Goal: Transaction & Acquisition: Book appointment/travel/reservation

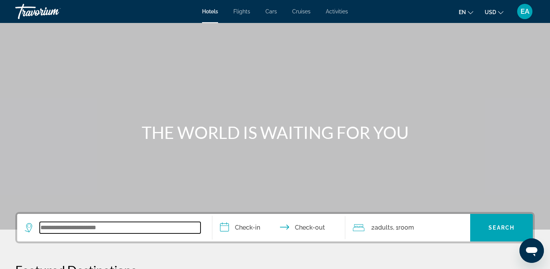
click at [51, 230] on input "Search widget" at bounding box center [120, 227] width 161 height 11
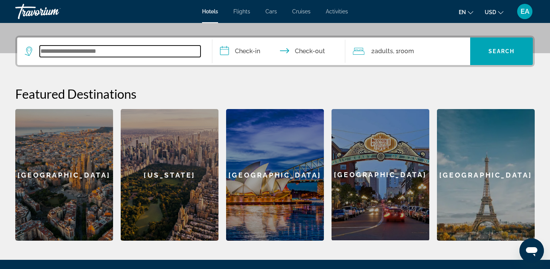
scroll to position [187, 0]
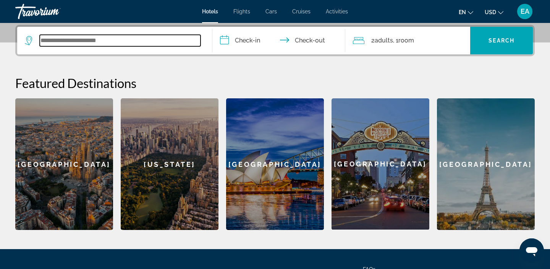
click at [50, 40] on input "Search widget" at bounding box center [120, 40] width 161 height 11
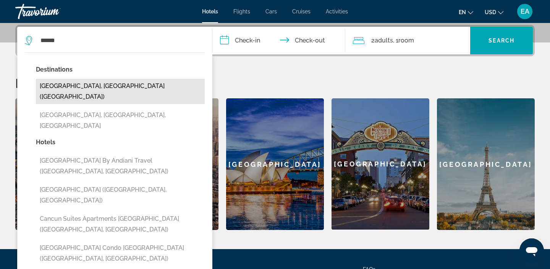
click at [68, 89] on button "Cancun, Mexico (CUN)" at bounding box center [120, 91] width 169 height 25
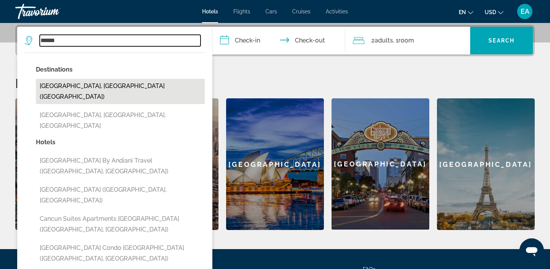
type input "**********"
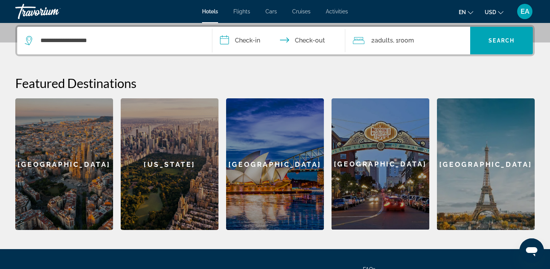
click at [240, 47] on input "**********" at bounding box center [281, 42] width 136 height 30
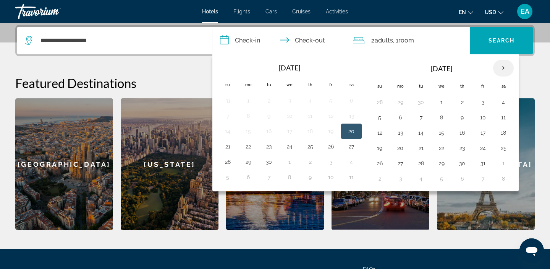
click at [505, 70] on th "Next month" at bounding box center [503, 68] width 21 height 17
click at [443, 161] on button "31" at bounding box center [442, 163] width 12 height 11
click at [502, 68] on th "Next month" at bounding box center [503, 68] width 21 height 17
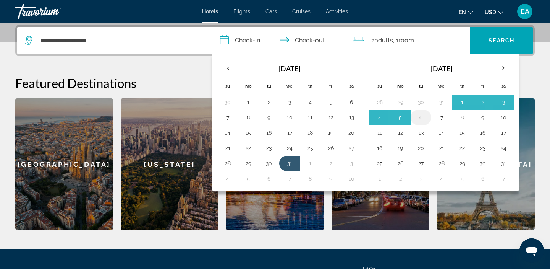
click at [423, 114] on button "6" at bounding box center [421, 117] width 12 height 11
type input "**********"
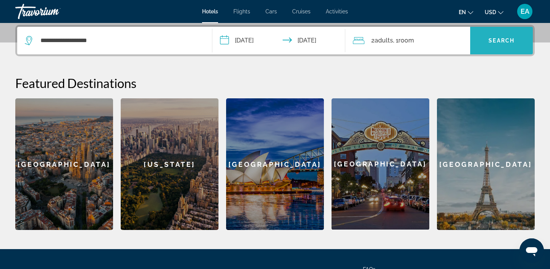
click at [484, 47] on span "Search widget" at bounding box center [502, 40] width 63 height 18
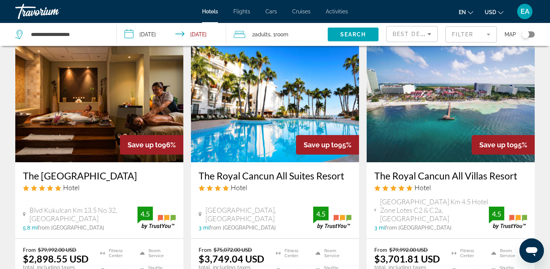
scroll to position [28, 0]
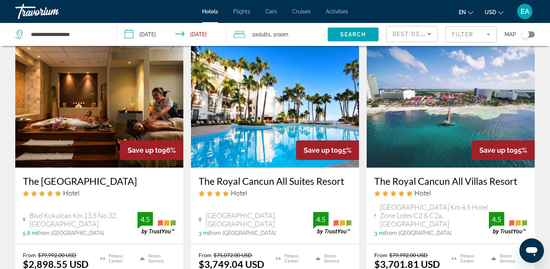
click at [73, 182] on h3 "The Royal Sands Resort & Spa" at bounding box center [99, 180] width 153 height 11
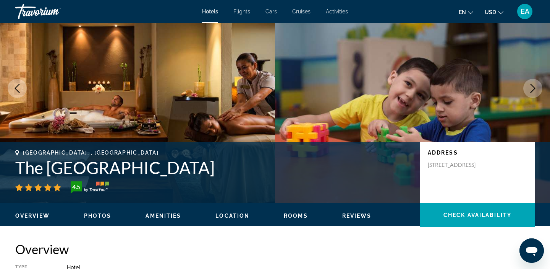
scroll to position [47, 0]
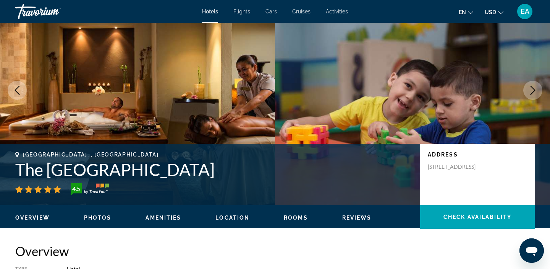
drag, startPoint x: 237, startPoint y: 172, endPoint x: 17, endPoint y: 171, distance: 219.4
click at [17, 171] on h1 "The Royal Sands Resort & Spa" at bounding box center [214, 169] width 398 height 20
copy h1 "The Royal Sands Resort & Spa"
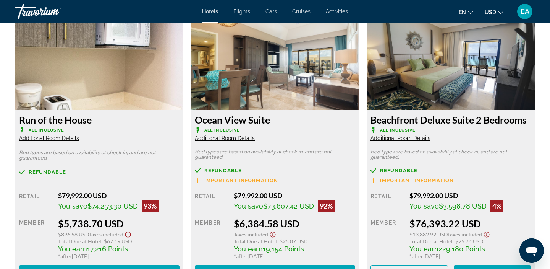
scroll to position [1641, 0]
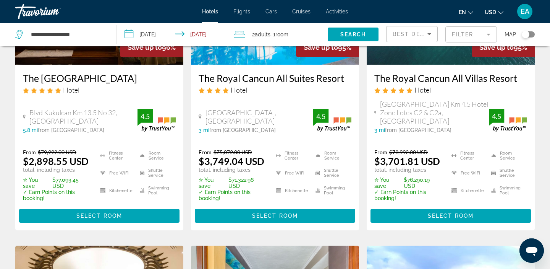
scroll to position [133, 0]
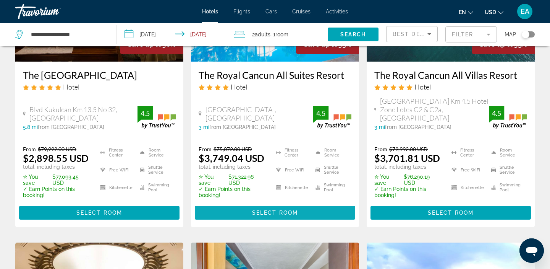
click at [284, 209] on span "Select Room" at bounding box center [275, 212] width 46 height 6
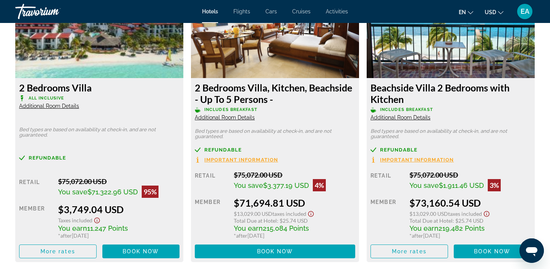
scroll to position [1099, 0]
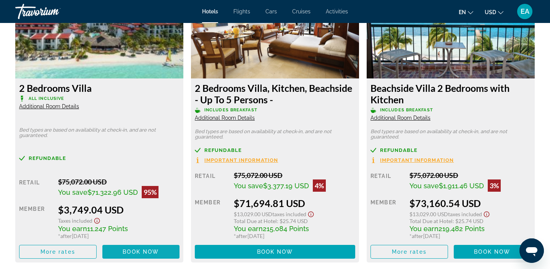
click at [128, 249] on span "Book now" at bounding box center [141, 251] width 36 height 6
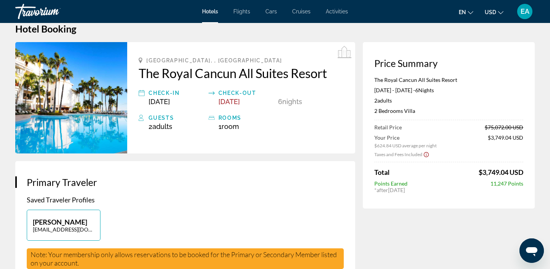
scroll to position [17, 0]
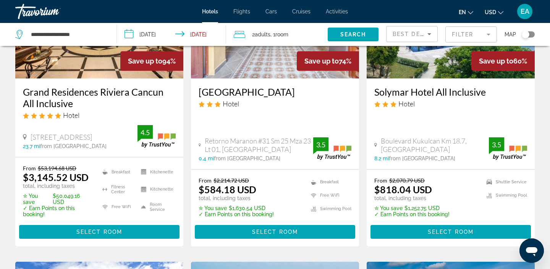
scroll to position [426, 0]
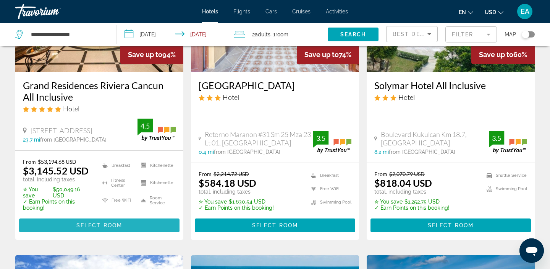
click at [118, 222] on span "Select Room" at bounding box center [99, 225] width 46 height 6
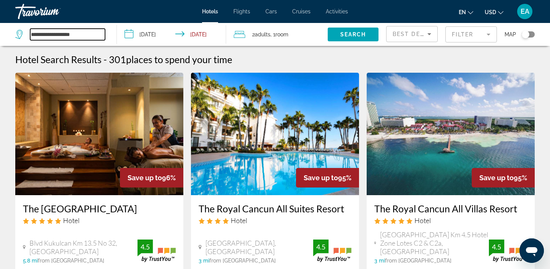
click at [69, 36] on input "**********" at bounding box center [67, 34] width 75 height 11
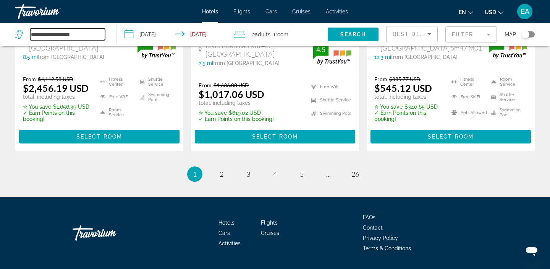
scroll to position [1111, 0]
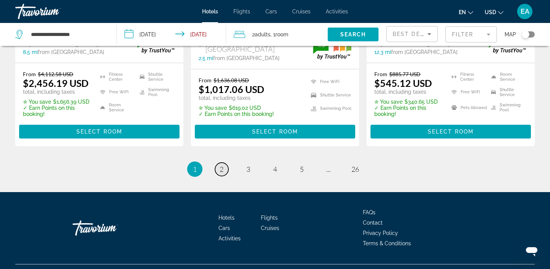
click at [220, 165] on span "2" at bounding box center [222, 169] width 4 height 8
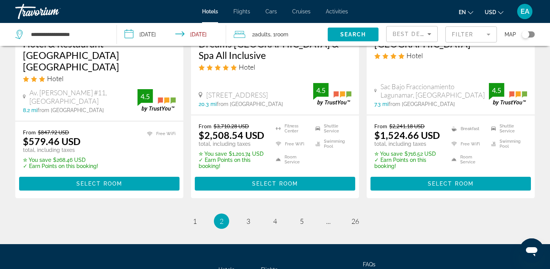
scroll to position [1087, 0]
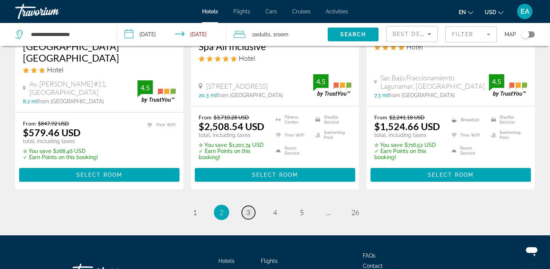
click at [248, 208] on span "3" at bounding box center [249, 212] width 4 height 8
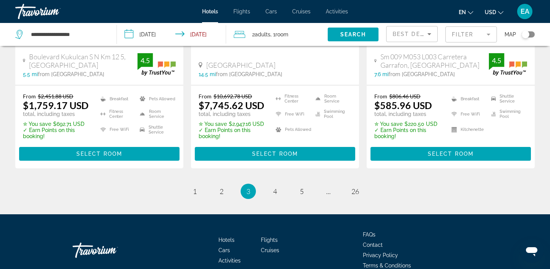
scroll to position [1128, 0]
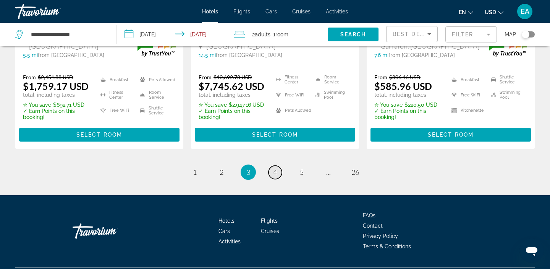
click at [273, 166] on link "page 4" at bounding box center [275, 172] width 13 height 13
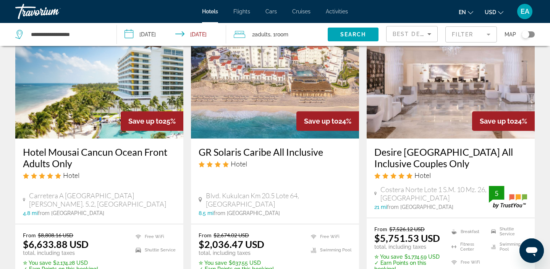
scroll to position [1101, 0]
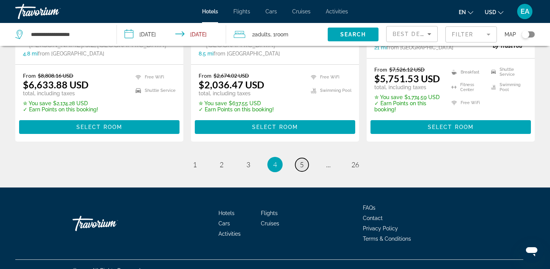
click at [304, 158] on link "page 5" at bounding box center [301, 164] width 13 height 13
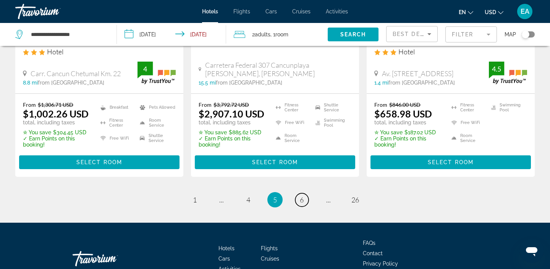
scroll to position [1134, 0]
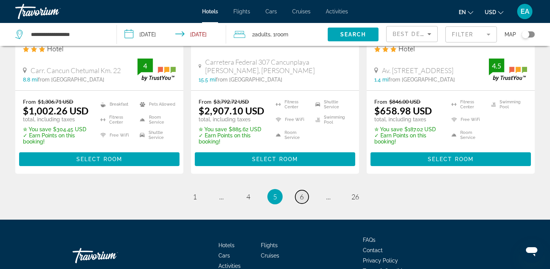
click at [302, 190] on link "page 6" at bounding box center [301, 196] width 13 height 13
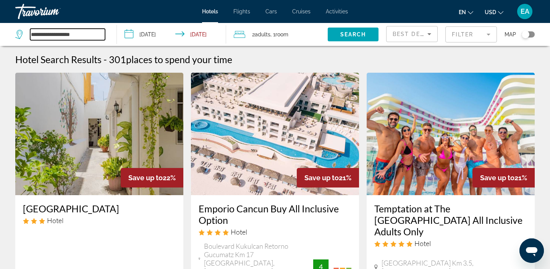
click at [87, 32] on input "**********" at bounding box center [67, 34] width 75 height 11
drag, startPoint x: 88, startPoint y: 34, endPoint x: 30, endPoint y: 34, distance: 58.1
click at [30, 34] on div "**********" at bounding box center [60, 34] width 90 height 11
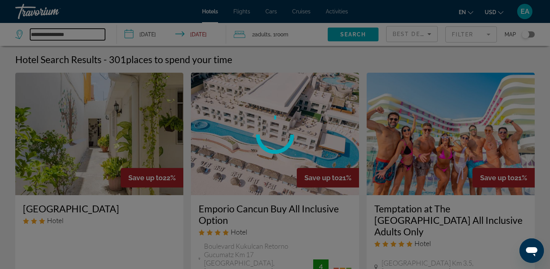
type input "**********"
click at [342, 36] on div at bounding box center [275, 134] width 550 height 269
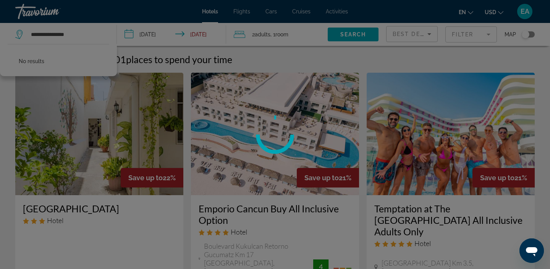
click at [69, 36] on div at bounding box center [275, 134] width 550 height 269
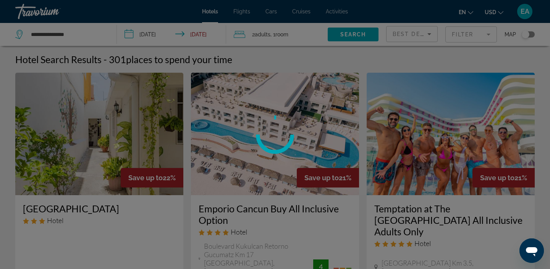
click at [75, 33] on div at bounding box center [275, 134] width 550 height 269
click at [76, 36] on div at bounding box center [275, 134] width 550 height 269
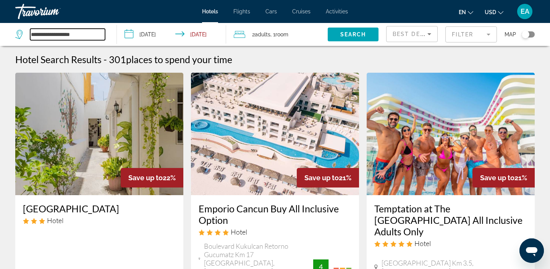
click at [75, 33] on input "**********" at bounding box center [67, 34] width 75 height 11
drag, startPoint x: 93, startPoint y: 34, endPoint x: 24, endPoint y: 34, distance: 68.4
click at [24, 34] on div "**********" at bounding box center [60, 34] width 90 height 11
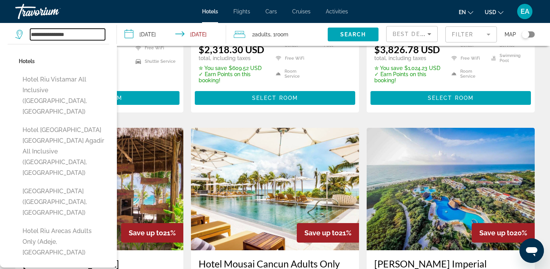
scroll to position [287, 0]
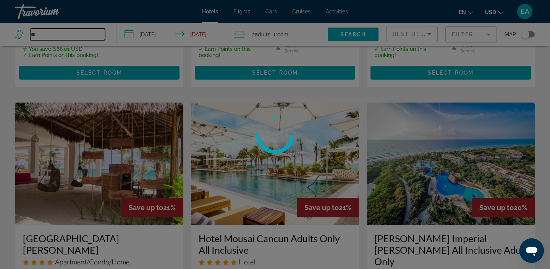
type input "*"
click at [486, 37] on div at bounding box center [275, 134] width 550 height 269
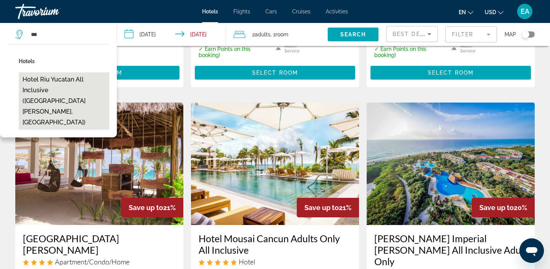
click at [81, 80] on button "Hotel Riu Yucatan All Inclusive (Playa Del Carmen, MX)" at bounding box center [64, 100] width 91 height 57
type input "**********"
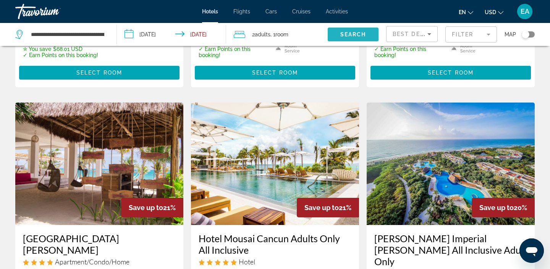
click at [347, 36] on span "Search" at bounding box center [354, 34] width 26 height 6
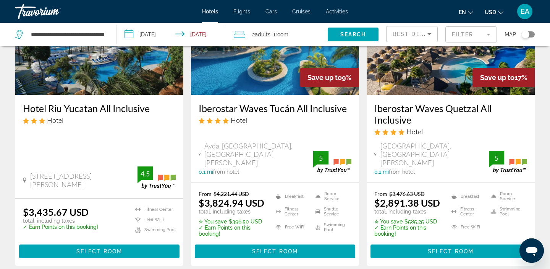
scroll to position [104, 0]
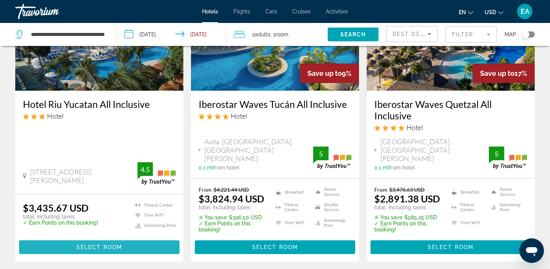
click at [106, 244] on span "Select Room" at bounding box center [99, 247] width 46 height 6
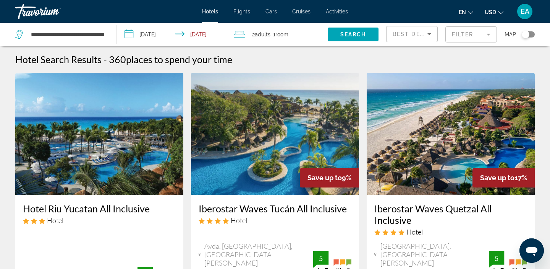
click at [91, 164] on img "Main content" at bounding box center [99, 134] width 168 height 122
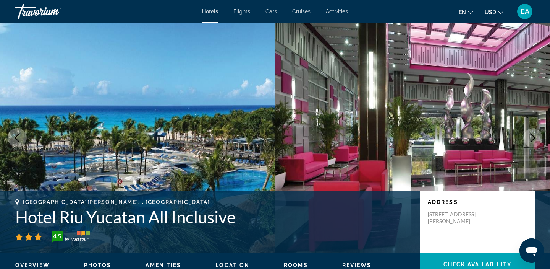
click at [537, 139] on icon "Next image" at bounding box center [533, 137] width 9 height 9
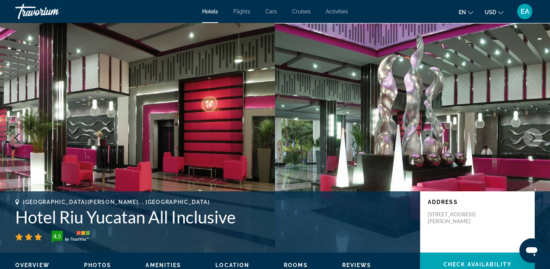
click at [537, 139] on icon "Next image" at bounding box center [533, 137] width 9 height 9
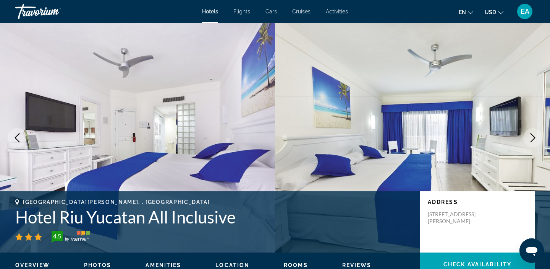
click at [537, 139] on icon "Next image" at bounding box center [533, 137] width 9 height 9
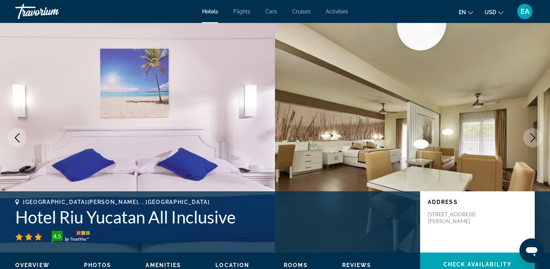
click at [537, 139] on icon "Next image" at bounding box center [533, 137] width 9 height 9
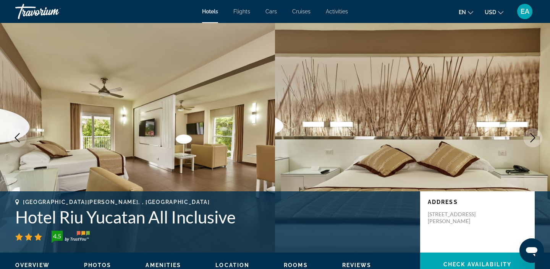
click at [537, 139] on icon "Next image" at bounding box center [533, 137] width 9 height 9
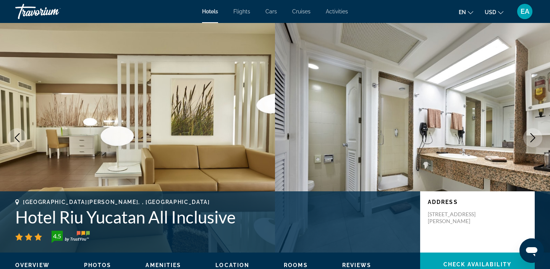
click at [537, 139] on icon "Next image" at bounding box center [533, 137] width 9 height 9
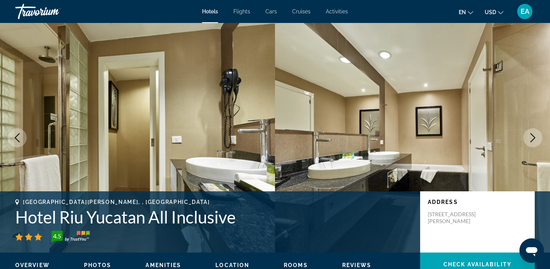
click at [537, 139] on icon "Next image" at bounding box center [533, 137] width 9 height 9
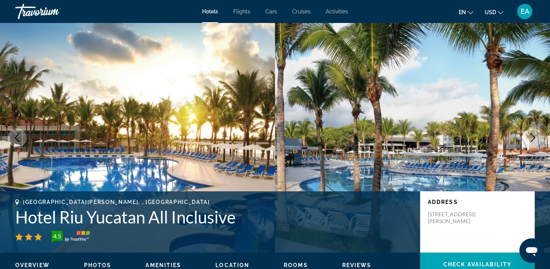
click at [537, 139] on icon "Next image" at bounding box center [533, 137] width 9 height 9
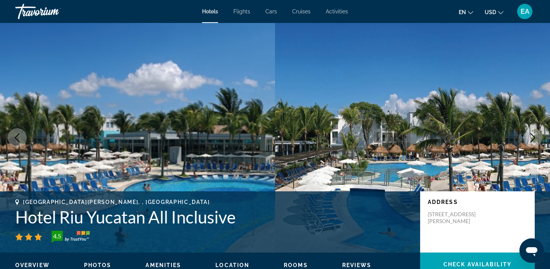
click at [537, 139] on icon "Next image" at bounding box center [533, 137] width 9 height 9
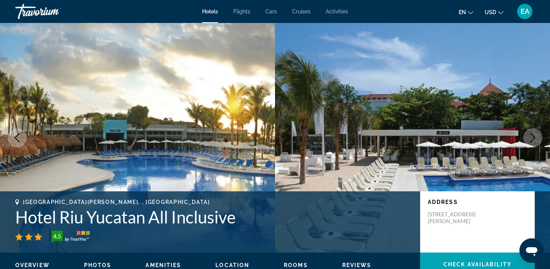
click at [537, 139] on icon "Next image" at bounding box center [533, 137] width 9 height 9
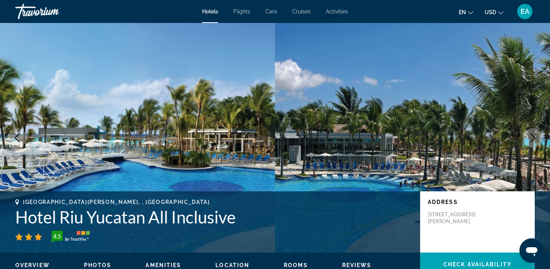
click at [537, 139] on icon "Next image" at bounding box center [533, 137] width 9 height 9
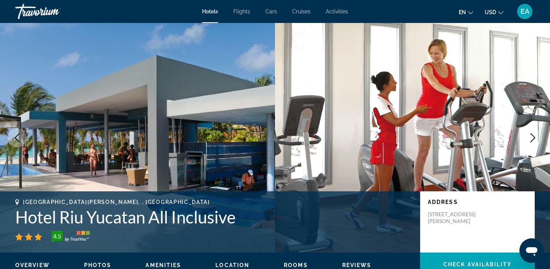
click at [537, 139] on icon "Next image" at bounding box center [533, 137] width 9 height 9
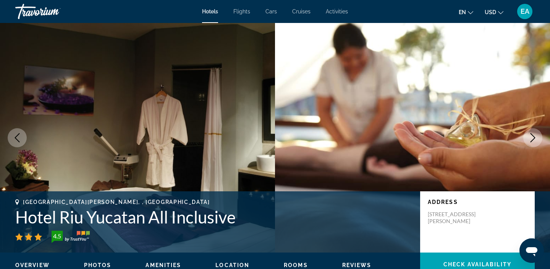
click at [537, 139] on icon "Next image" at bounding box center [533, 137] width 9 height 9
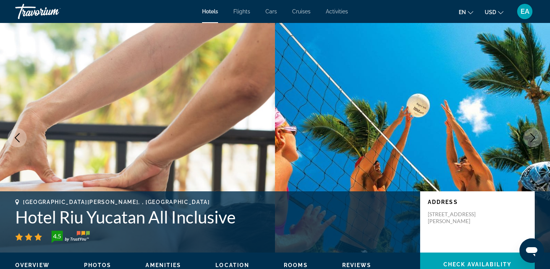
click at [537, 139] on icon "Next image" at bounding box center [533, 137] width 9 height 9
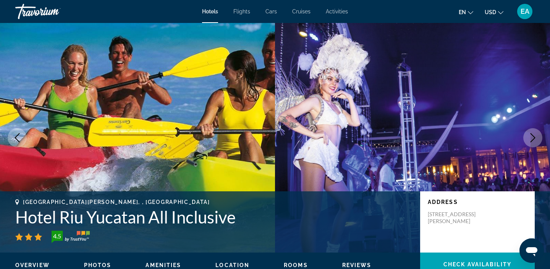
click at [537, 139] on icon "Next image" at bounding box center [533, 137] width 9 height 9
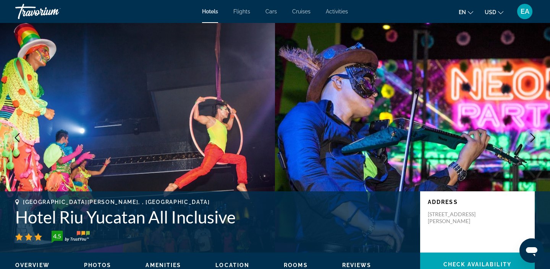
click at [537, 139] on icon "Next image" at bounding box center [533, 137] width 9 height 9
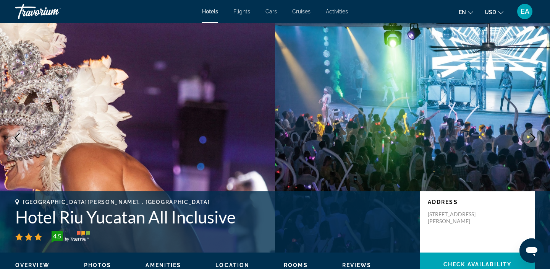
click at [537, 139] on icon "Next image" at bounding box center [533, 137] width 9 height 9
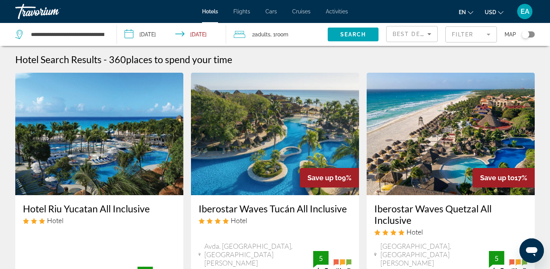
click at [106, 33] on div "**********" at bounding box center [62, 34] width 94 height 23
click at [91, 35] on input "**********" at bounding box center [67, 34] width 75 height 11
click at [477, 36] on mat-form-field "Filter" at bounding box center [472, 34] width 52 height 16
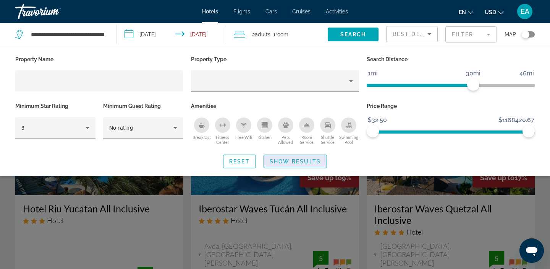
click at [278, 159] on span "Show Results" at bounding box center [295, 161] width 51 height 6
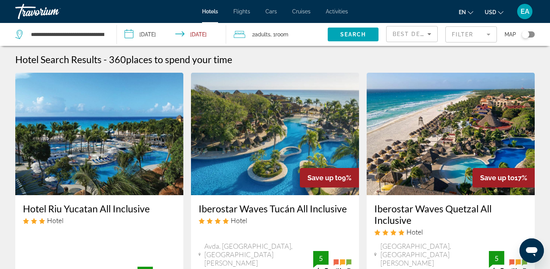
click at [151, 37] on input "**********" at bounding box center [173, 35] width 112 height 25
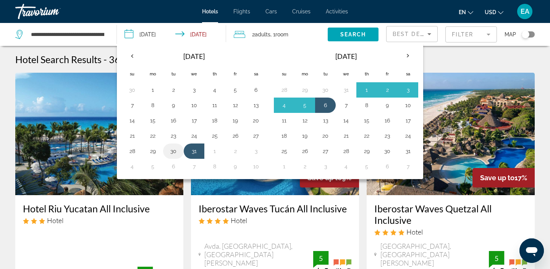
click at [178, 152] on button "30" at bounding box center [173, 151] width 12 height 11
click at [327, 103] on button "6" at bounding box center [326, 105] width 12 height 11
type input "**********"
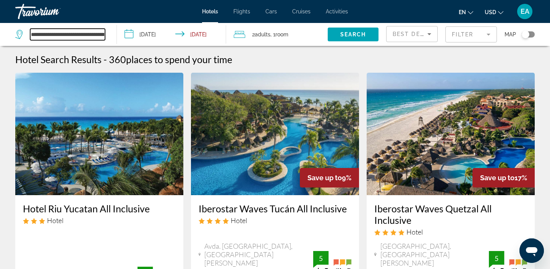
click at [94, 31] on input "**********" at bounding box center [67, 34] width 75 height 11
drag, startPoint x: 31, startPoint y: 34, endPoint x: 136, endPoint y: 36, distance: 104.8
click at [136, 36] on div "**********" at bounding box center [275, 34] width 550 height 23
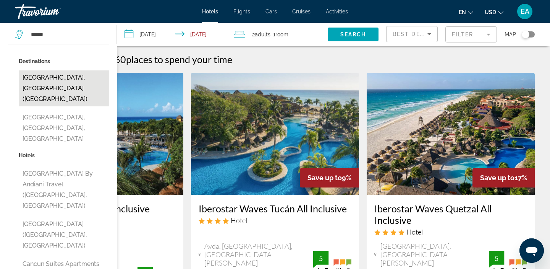
click at [40, 80] on button "Cancun, Mexico (CUN)" at bounding box center [64, 88] width 91 height 36
type input "**********"
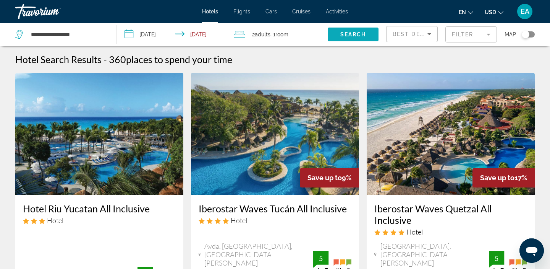
click at [350, 36] on span "Search" at bounding box center [354, 34] width 26 height 6
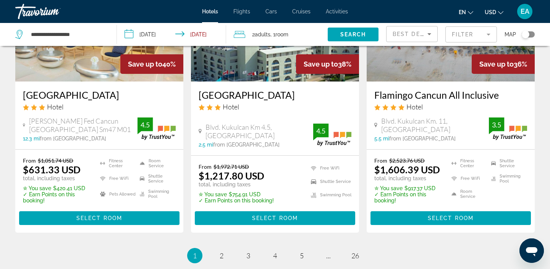
scroll to position [1022, 0]
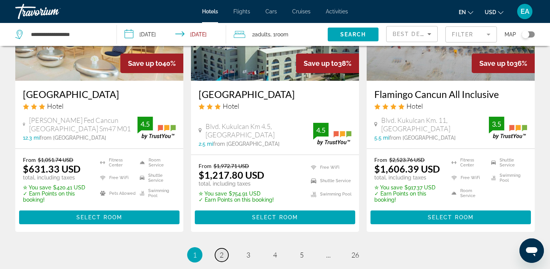
click at [223, 250] on span "2" at bounding box center [222, 254] width 4 height 8
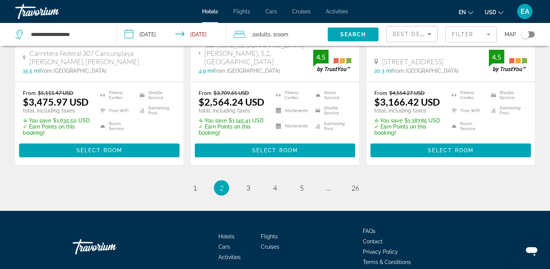
scroll to position [1112, 0]
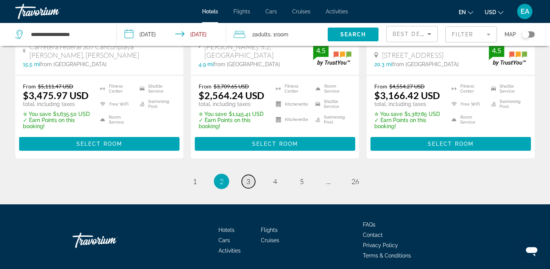
click at [250, 175] on link "page 3" at bounding box center [248, 181] width 13 height 13
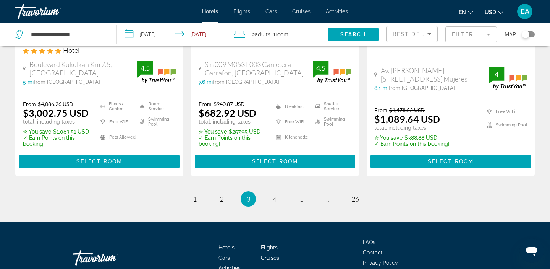
scroll to position [1128, 0]
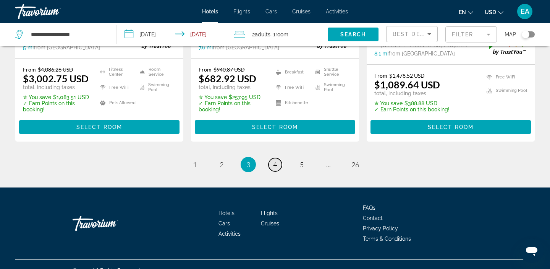
click at [277, 158] on link "page 4" at bounding box center [275, 164] width 13 height 13
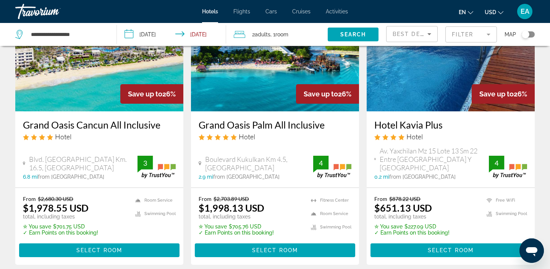
scroll to position [384, 0]
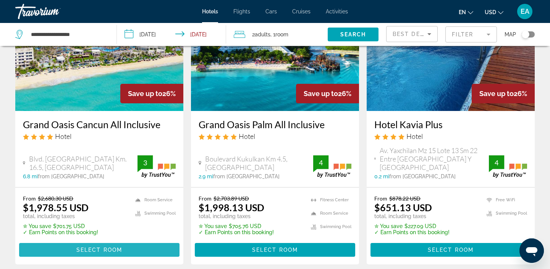
click at [115, 250] on span "Select Room" at bounding box center [99, 250] width 46 height 6
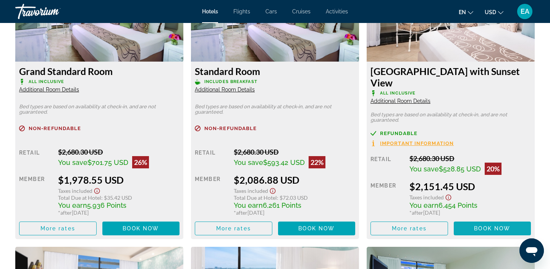
scroll to position [1117, 0]
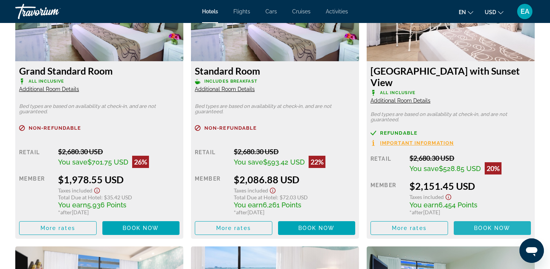
click at [482, 225] on span "Book now" at bounding box center [492, 228] width 36 height 6
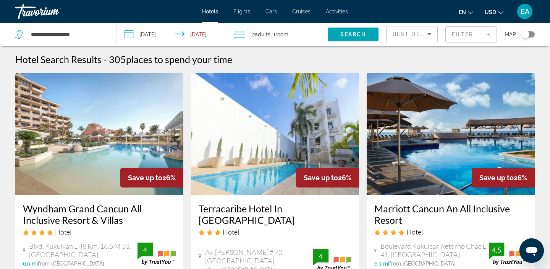
click at [271, 36] on span "Adults" at bounding box center [263, 34] width 16 height 6
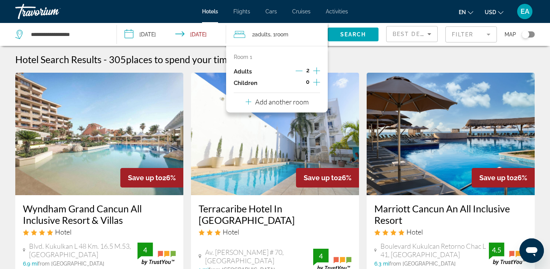
click at [317, 80] on icon "Increment children" at bounding box center [316, 82] width 7 height 9
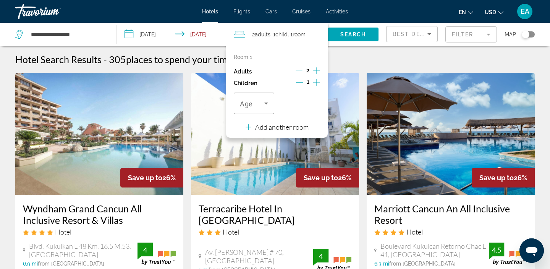
click at [317, 80] on icon "Increment children" at bounding box center [316, 82] width 7 height 9
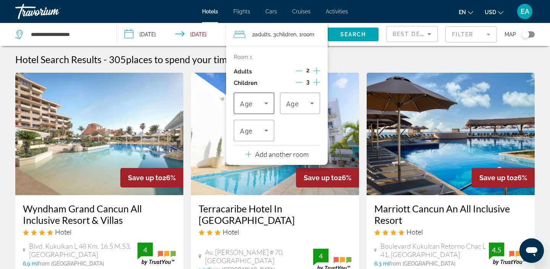
click at [267, 103] on icon "Travelers: 2 adults, 3 children" at bounding box center [267, 103] width 4 height 2
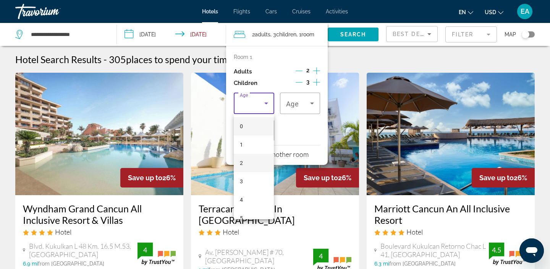
click at [253, 160] on mat-option "2" at bounding box center [254, 163] width 40 height 18
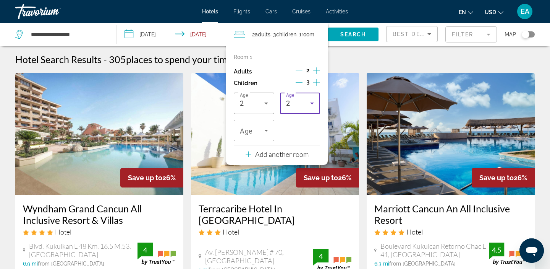
click at [313, 105] on icon "Travelers: 2 adults, 3 children" at bounding box center [312, 103] width 9 height 9
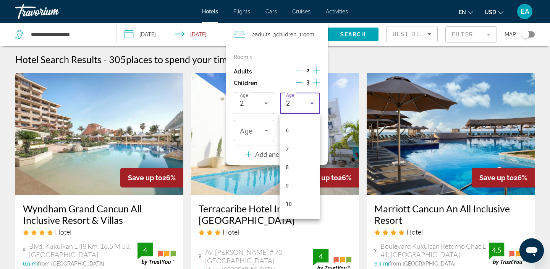
scroll to position [109, 0]
click at [295, 183] on mat-option "9" at bounding box center [300, 182] width 40 height 18
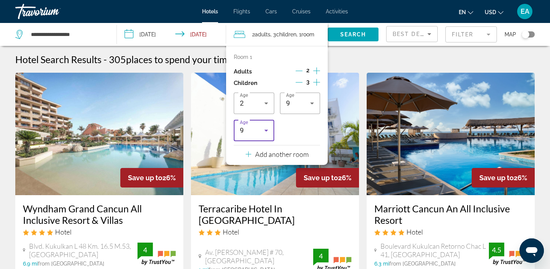
click at [296, 126] on div "Age 2 Age 9 Age 9" at bounding box center [277, 117] width 86 height 49
click at [357, 31] on span "Search" at bounding box center [354, 34] width 26 height 6
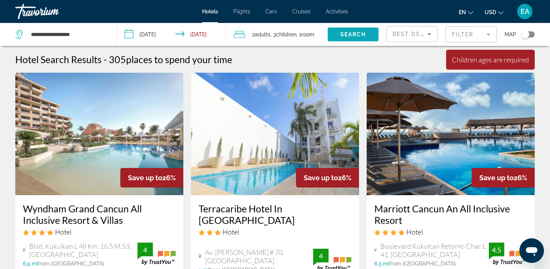
click at [357, 36] on span "Search" at bounding box center [354, 34] width 26 height 6
click at [311, 37] on span "Room" at bounding box center [308, 34] width 13 height 6
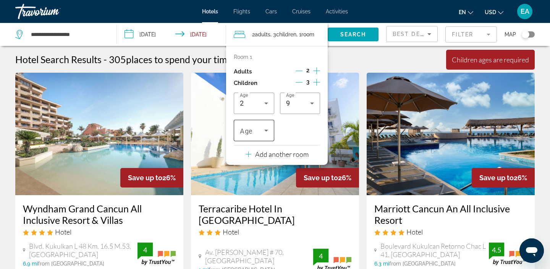
click at [262, 130] on icon "Travelers: 2 adults, 3 children" at bounding box center [266, 130] width 9 height 9
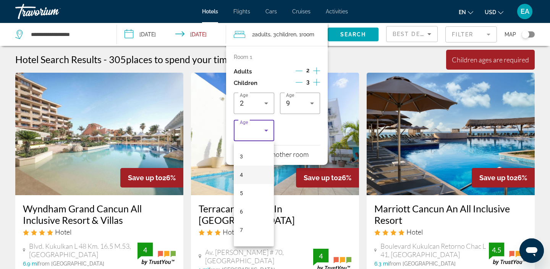
scroll to position [72, 0]
click at [243, 210] on mat-option "7" at bounding box center [254, 209] width 40 height 18
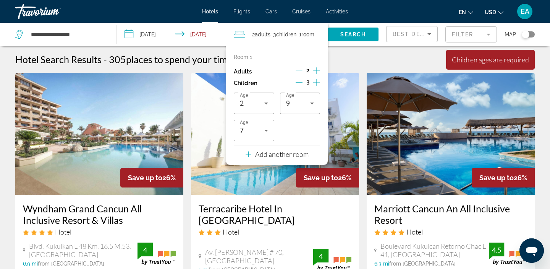
click at [314, 118] on div "Age 2 Age 9 Age 7" at bounding box center [277, 117] width 86 height 49
click at [342, 38] on span "Search widget" at bounding box center [353, 34] width 51 height 18
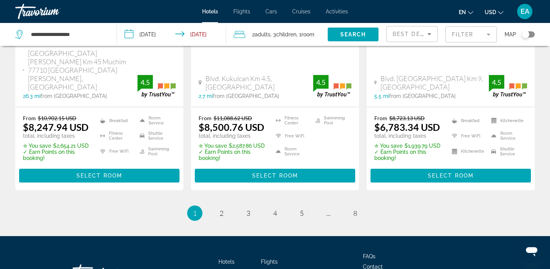
scroll to position [1133, 0]
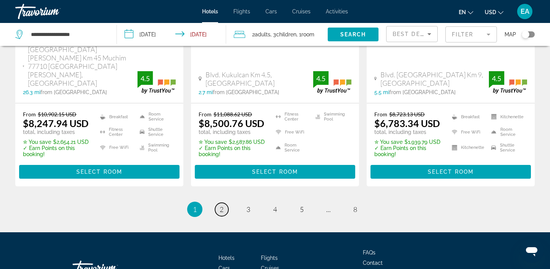
click at [222, 205] on span "2" at bounding box center [222, 209] width 4 height 8
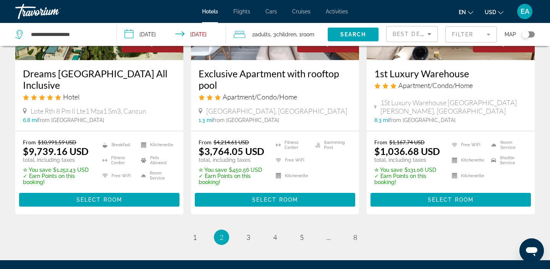
scroll to position [1052, 0]
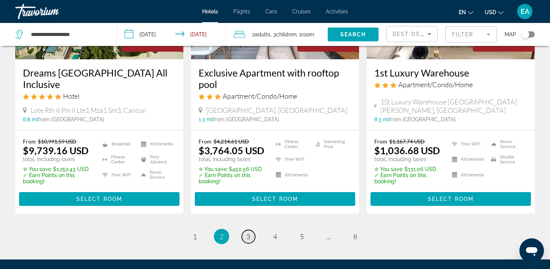
click at [245, 230] on link "page 3" at bounding box center [248, 236] width 13 height 13
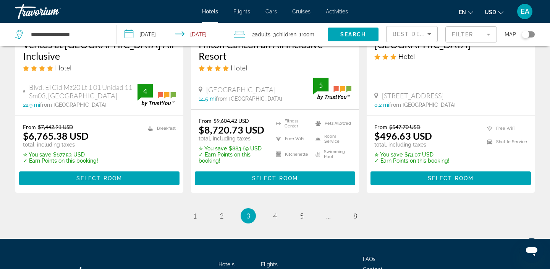
scroll to position [1084, 0]
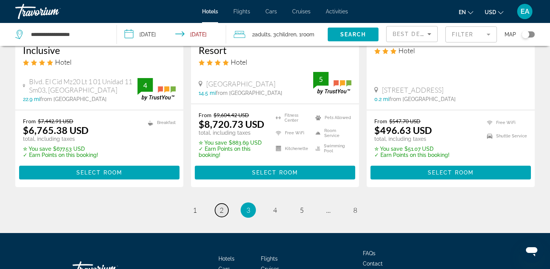
click at [221, 214] on span "2" at bounding box center [222, 210] width 4 height 8
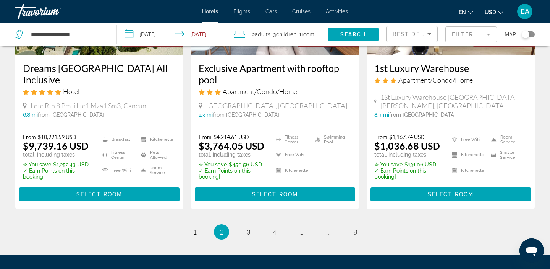
scroll to position [1057, 0]
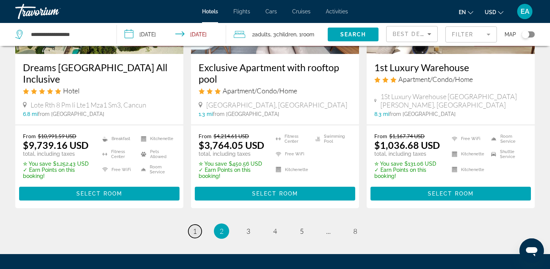
click at [193, 227] on span "1" at bounding box center [195, 231] width 4 height 8
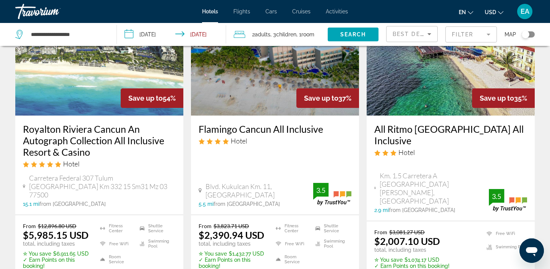
scroll to position [384, 0]
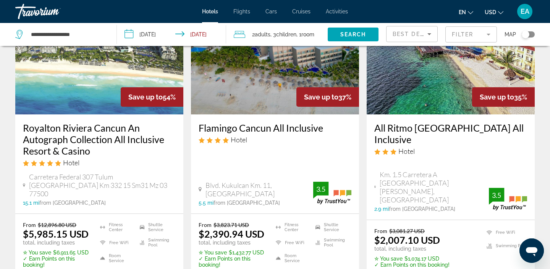
click at [300, 37] on span ", 1 Room rooms" at bounding box center [306, 34] width 18 height 11
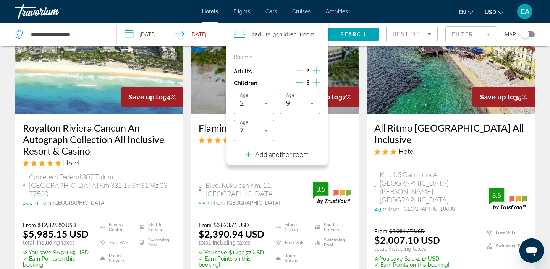
click at [314, 70] on icon "Increment adults" at bounding box center [316, 70] width 7 height 9
click at [301, 83] on icon "Decrement children" at bounding box center [299, 82] width 7 height 7
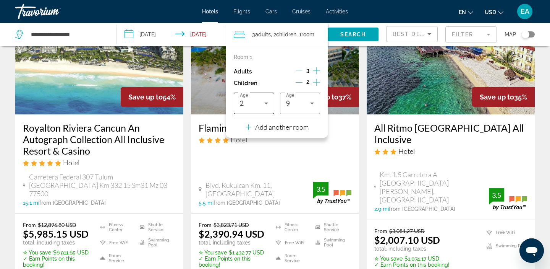
click at [262, 102] on icon "Travelers: 3 adults, 2 children" at bounding box center [266, 103] width 9 height 9
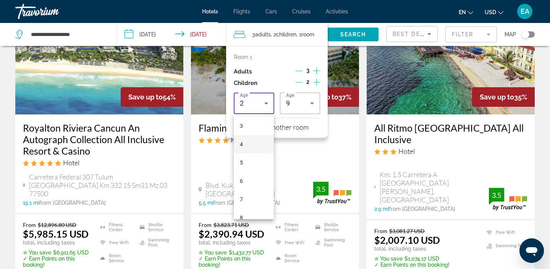
scroll to position [70, 0]
click at [248, 175] on mat-option "7" at bounding box center [254, 184] width 40 height 18
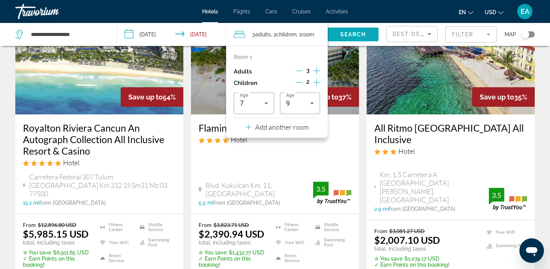
click at [350, 36] on span "Search" at bounding box center [354, 34] width 26 height 6
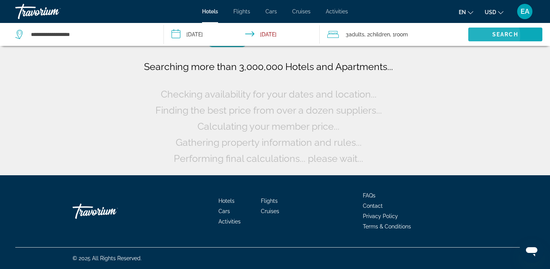
scroll to position [0, 0]
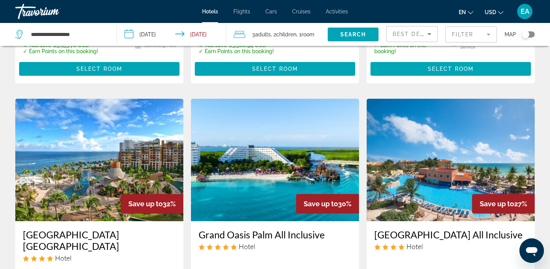
scroll to position [596, 0]
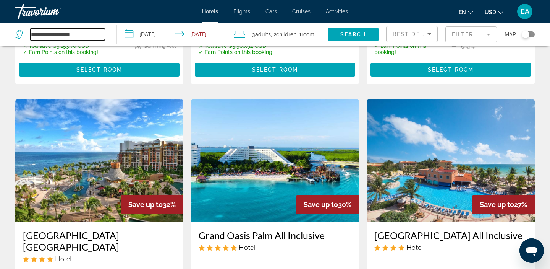
click at [92, 33] on input "**********" at bounding box center [67, 34] width 75 height 11
drag, startPoint x: 92, startPoint y: 33, endPoint x: 27, endPoint y: 32, distance: 65.0
click at [28, 32] on div "**********" at bounding box center [60, 34] width 90 height 11
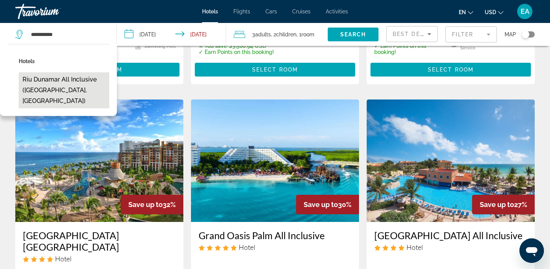
click at [35, 83] on button "Riu Dunamar All Inclusive (Cancun, MX)" at bounding box center [64, 90] width 91 height 36
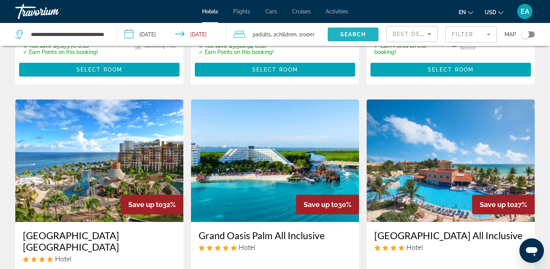
click at [350, 32] on span "Search" at bounding box center [354, 34] width 26 height 6
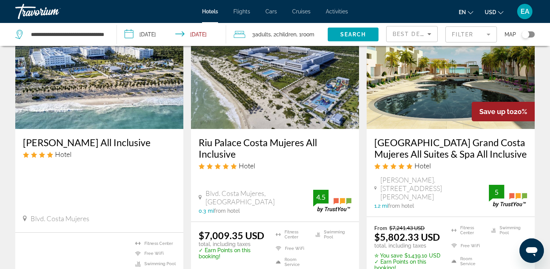
scroll to position [0, 0]
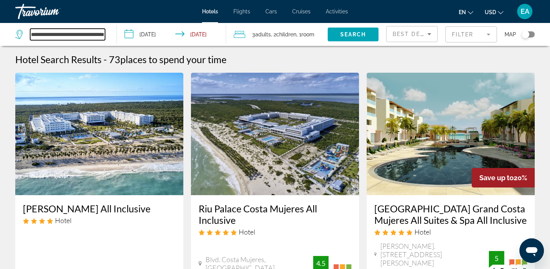
click at [54, 36] on input "**********" at bounding box center [67, 34] width 75 height 11
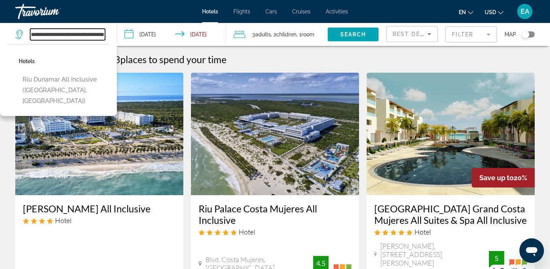
drag, startPoint x: 63, startPoint y: 34, endPoint x: 41, endPoint y: 35, distance: 22.2
click at [41, 35] on input "**********" at bounding box center [67, 34] width 75 height 11
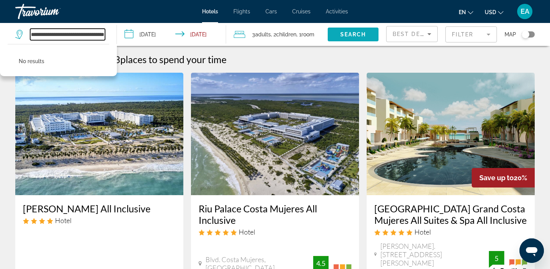
type input "**********"
click at [357, 33] on span "Search" at bounding box center [354, 34] width 26 height 6
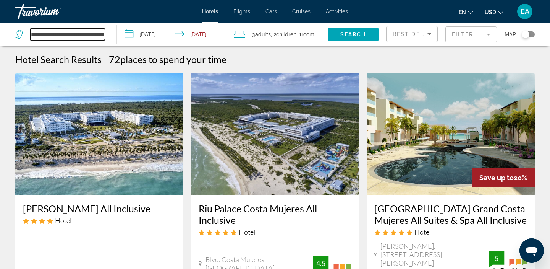
click at [100, 35] on input "**********" at bounding box center [67, 34] width 75 height 11
drag, startPoint x: 32, startPoint y: 33, endPoint x: 107, endPoint y: 36, distance: 75.3
click at [107, 36] on div "**********" at bounding box center [62, 34] width 94 height 23
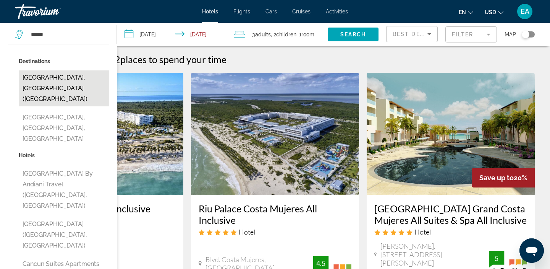
click at [71, 74] on button "Cancun, Mexico (CUN)" at bounding box center [64, 88] width 91 height 36
type input "**********"
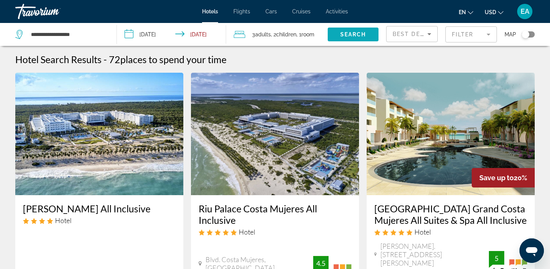
click at [339, 34] on span "Search widget" at bounding box center [353, 34] width 51 height 18
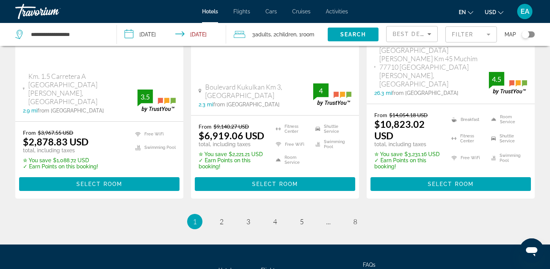
scroll to position [1165, 0]
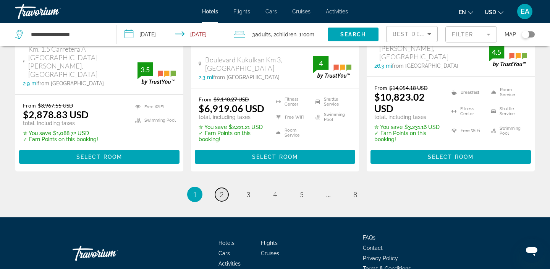
click at [219, 188] on link "page 2" at bounding box center [221, 194] width 13 height 13
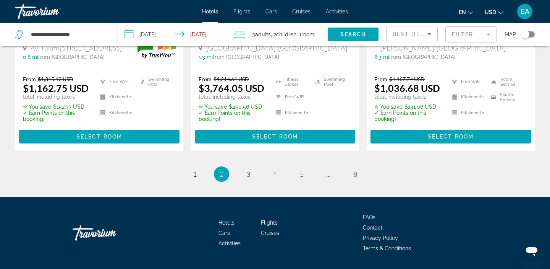
scroll to position [1124, 0]
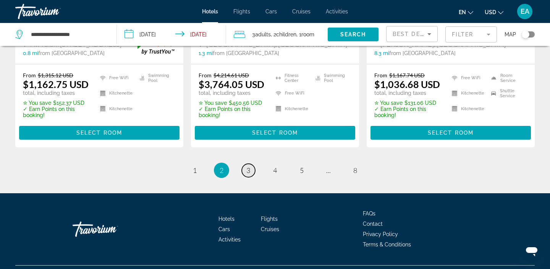
click at [248, 169] on span "3" at bounding box center [249, 170] width 4 height 8
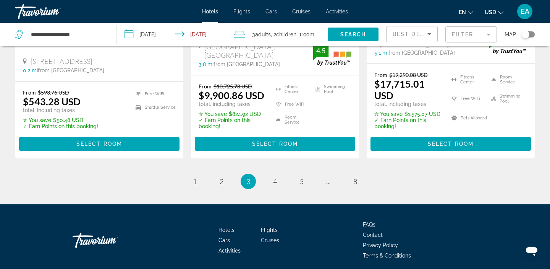
scroll to position [1146, 0]
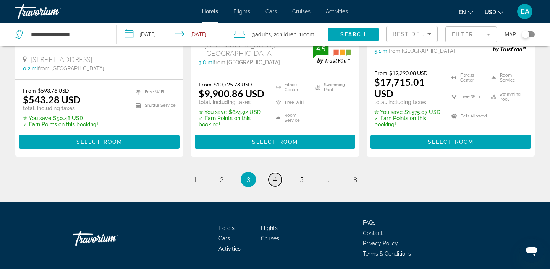
click at [274, 180] on span "4" at bounding box center [275, 179] width 4 height 8
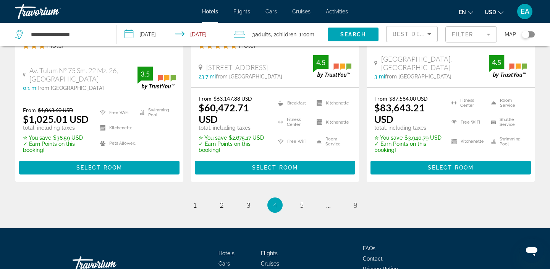
scroll to position [1092, 0]
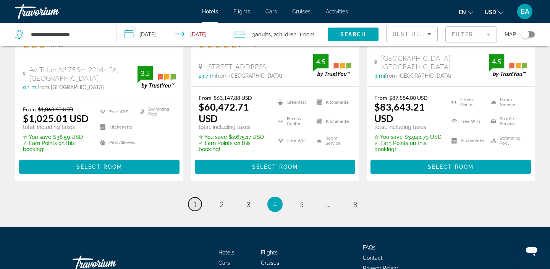
click at [190, 197] on link "page 1" at bounding box center [194, 203] width 13 height 13
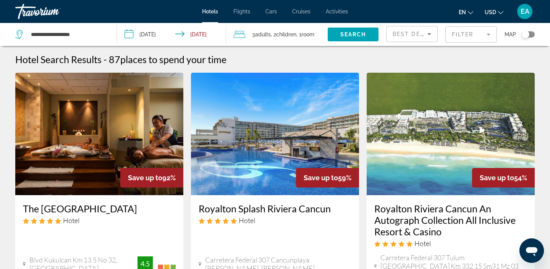
click at [263, 35] on span "Adults" at bounding box center [263, 34] width 16 height 6
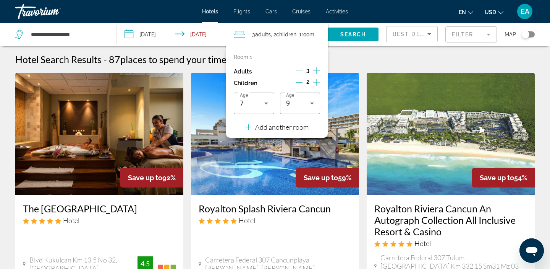
click at [301, 72] on icon "Decrement adults" at bounding box center [299, 70] width 7 height 7
click at [348, 39] on span "Search widget" at bounding box center [353, 34] width 51 height 18
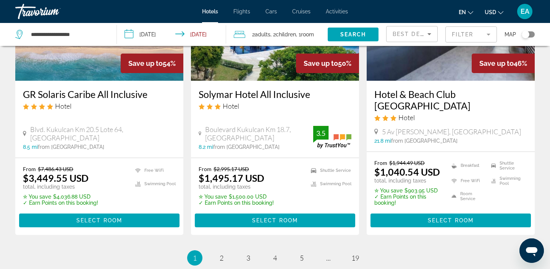
scroll to position [1052, 0]
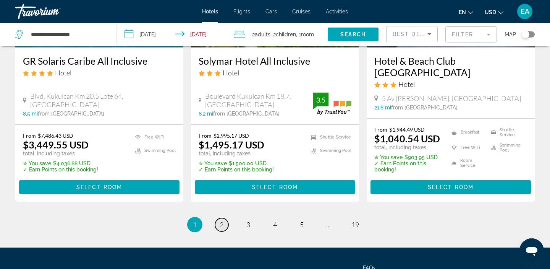
click at [222, 220] on span "2" at bounding box center [222, 224] width 4 height 8
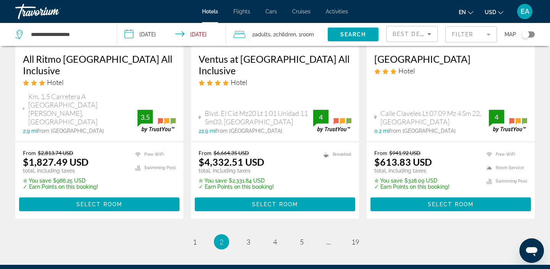
scroll to position [1070, 0]
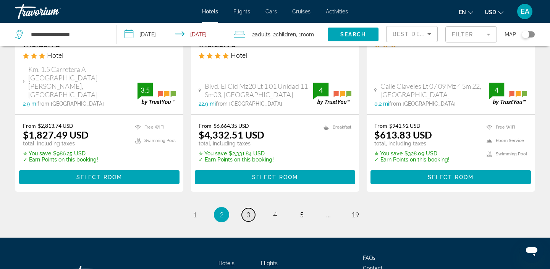
click at [249, 210] on span "3" at bounding box center [249, 214] width 4 height 8
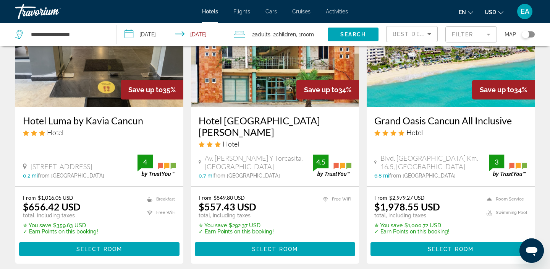
scroll to position [88, 0]
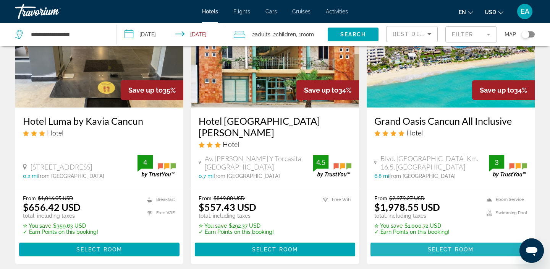
click at [406, 240] on span "Main content" at bounding box center [451, 249] width 161 height 18
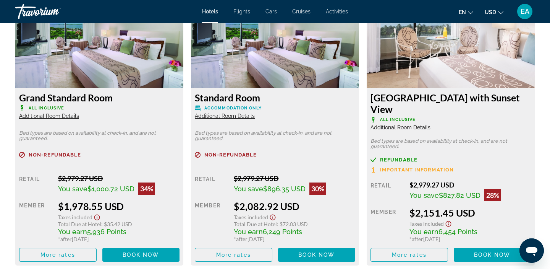
scroll to position [1089, 0]
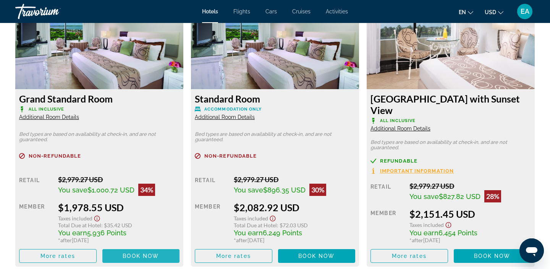
click at [140, 253] on span "Book now" at bounding box center [141, 256] width 36 height 6
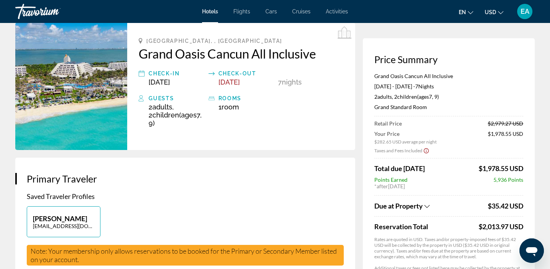
scroll to position [34, 0]
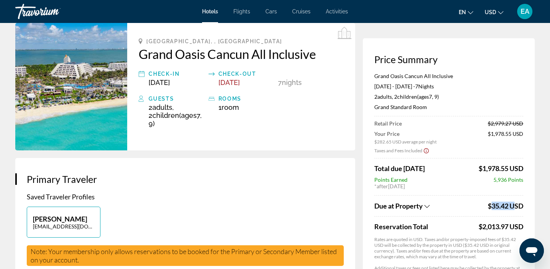
drag, startPoint x: 490, startPoint y: 206, endPoint x: 516, endPoint y: 209, distance: 26.1
click at [516, 209] on span "$35.42 USD" at bounding box center [506, 205] width 36 height 8
click at [511, 216] on div "Main content" at bounding box center [449, 216] width 149 height 0
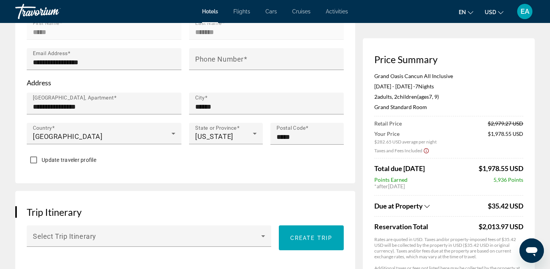
scroll to position [0, 0]
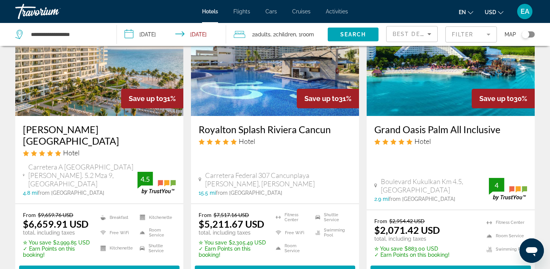
scroll to position [970, 0]
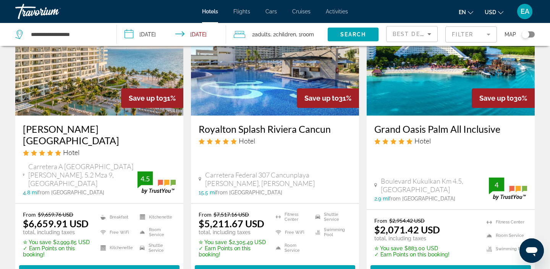
drag, startPoint x: 502, startPoint y: 111, endPoint x: 265, endPoint y: 4, distance: 260.0
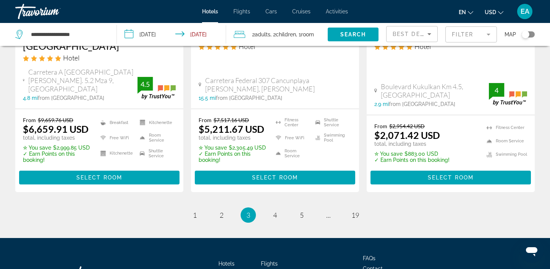
scroll to position [1088, 0]
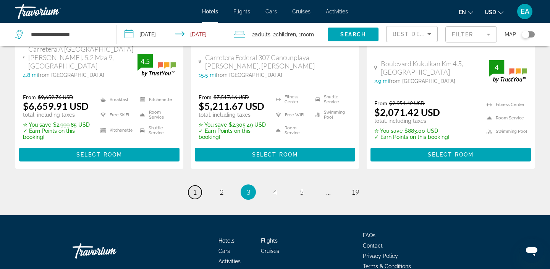
click at [191, 185] on link "page 1" at bounding box center [194, 191] width 13 height 13
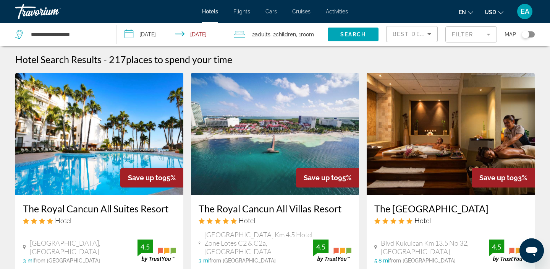
click at [150, 35] on input "**********" at bounding box center [173, 35] width 112 height 25
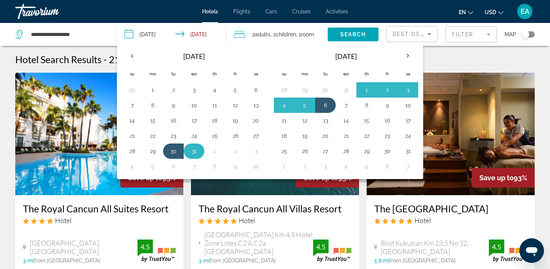
click at [195, 151] on button "31" at bounding box center [194, 151] width 12 height 11
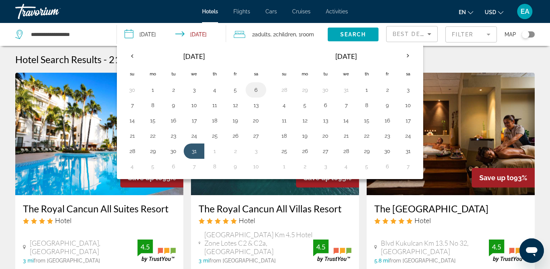
click at [258, 89] on button "6" at bounding box center [256, 89] width 12 height 11
type input "**********"
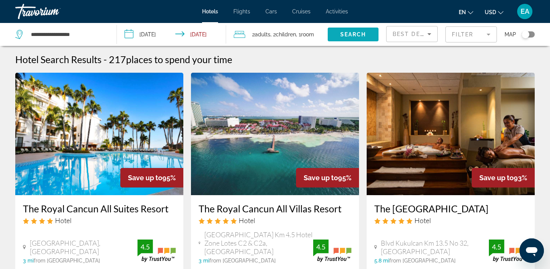
click at [339, 41] on span "Search widget" at bounding box center [353, 34] width 51 height 18
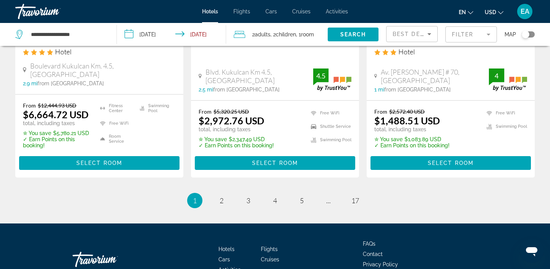
scroll to position [1127, 0]
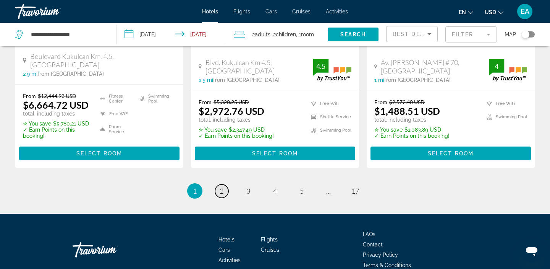
click at [222, 187] on span "2" at bounding box center [222, 191] width 4 height 8
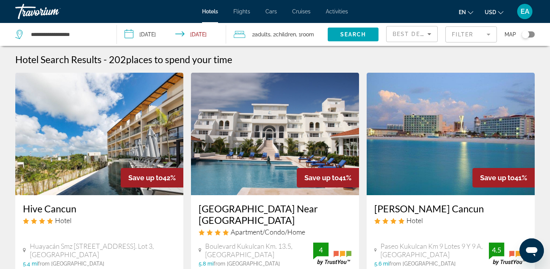
click at [266, 35] on span "Adults" at bounding box center [263, 34] width 16 height 6
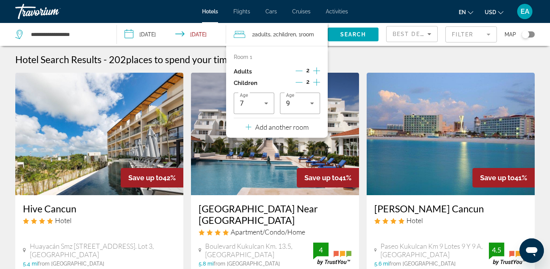
click at [300, 82] on icon "Decrement children" at bounding box center [299, 82] width 7 height 0
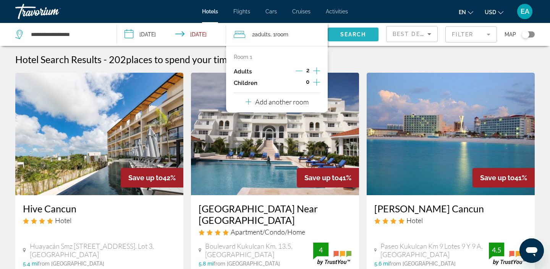
click at [357, 33] on span "Search" at bounding box center [354, 34] width 26 height 6
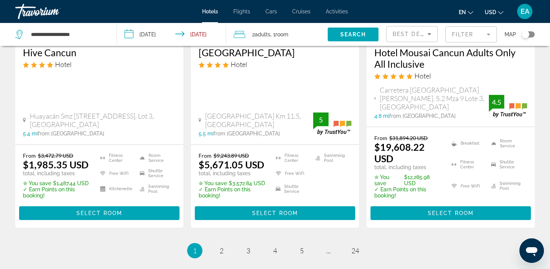
scroll to position [1075, 0]
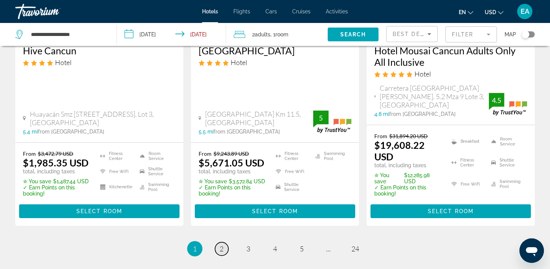
click at [221, 244] on span "2" at bounding box center [222, 248] width 4 height 8
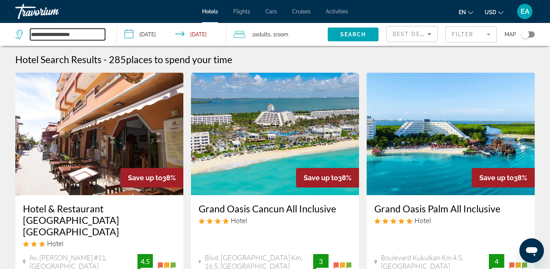
click at [54, 34] on input "**********" at bounding box center [67, 34] width 75 height 11
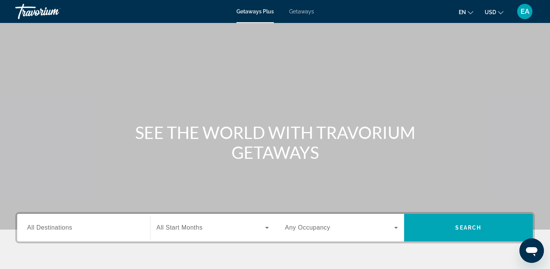
click at [299, 8] on span "Getaways" at bounding box center [301, 11] width 25 height 6
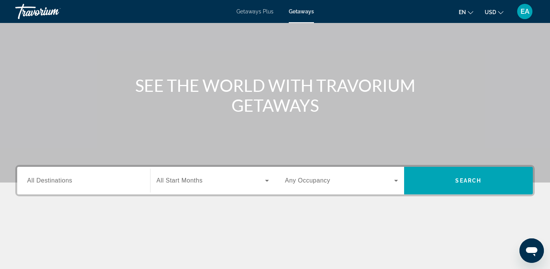
click at [44, 182] on span "All Destinations" at bounding box center [49, 180] width 45 height 6
click at [44, 182] on input "Destination All Destinations" at bounding box center [83, 180] width 113 height 9
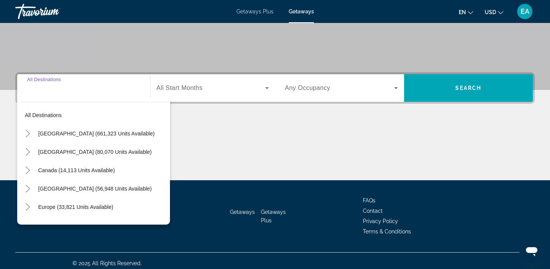
scroll to position [144, 0]
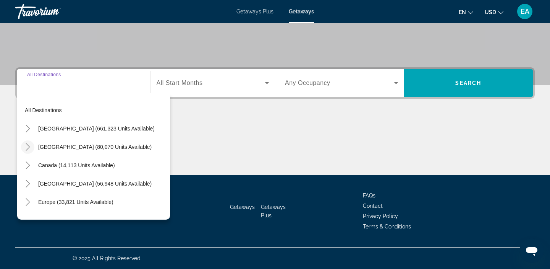
click at [31, 147] on icon "Toggle Mexico (80,070 units available)" at bounding box center [28, 147] width 8 height 8
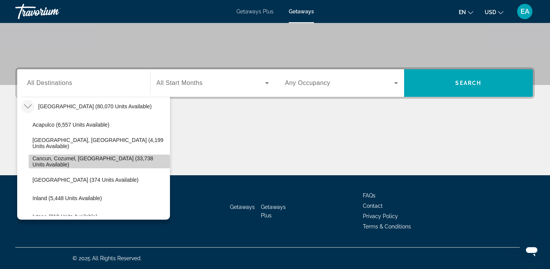
click at [46, 161] on span "Cancun, Cozumel, [GEOGRAPHIC_DATA] (33,738 units available)" at bounding box center [99, 161] width 134 height 12
type input "**********"
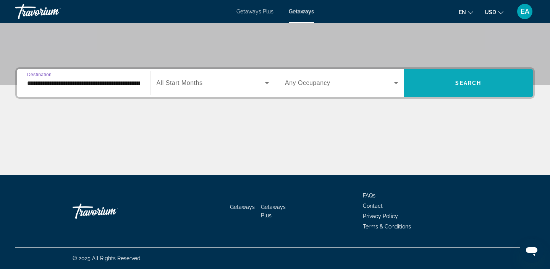
click at [432, 88] on span "Search widget" at bounding box center [468, 83] width 129 height 18
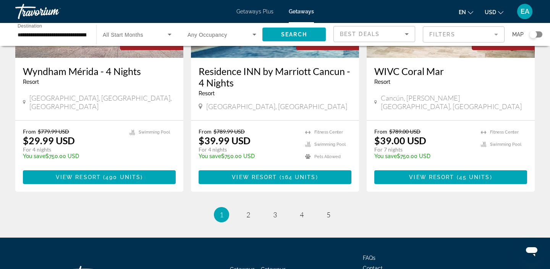
scroll to position [1002, 0]
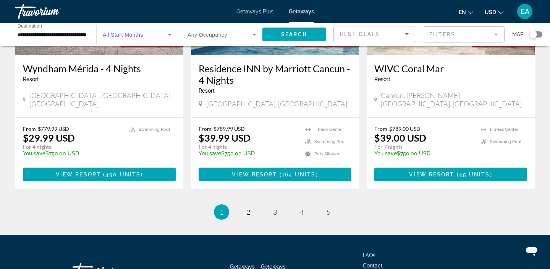
click at [144, 37] on span "Search widget" at bounding box center [135, 34] width 65 height 9
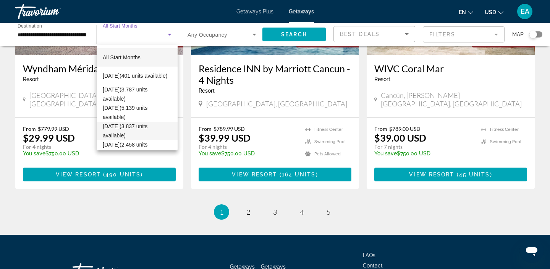
click at [130, 125] on span "[DATE] (3,837 units available)" at bounding box center [137, 131] width 69 height 18
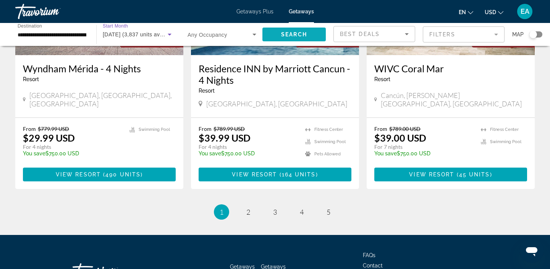
click at [269, 35] on span "Search widget" at bounding box center [294, 34] width 63 height 18
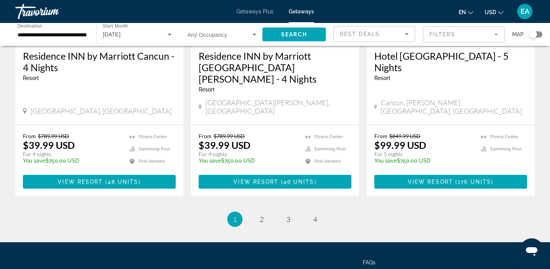
scroll to position [1021, 0]
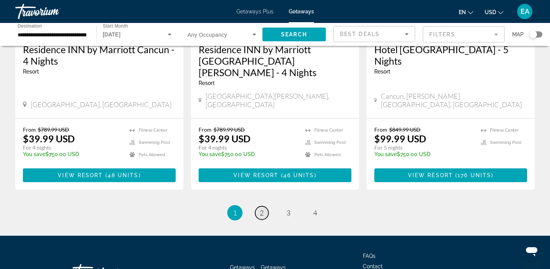
click at [264, 206] on link "page 2" at bounding box center [261, 212] width 13 height 13
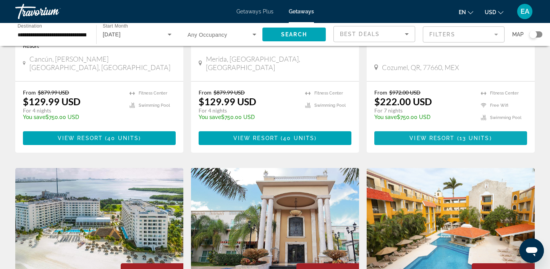
scroll to position [202, 0]
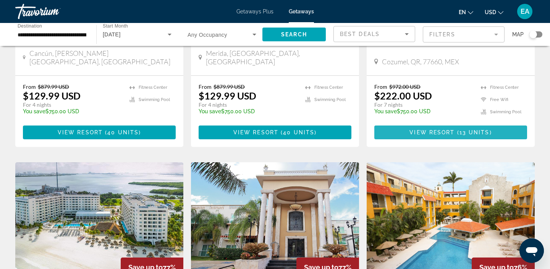
click at [409, 125] on span "Main content" at bounding box center [451, 132] width 153 height 18
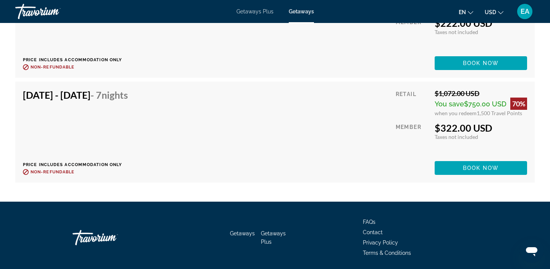
scroll to position [1982, 0]
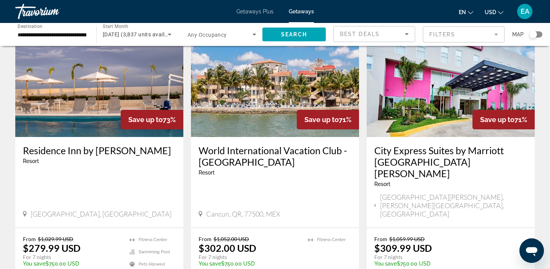
scroll to position [919, 0]
